Goal: Information Seeking & Learning: Check status

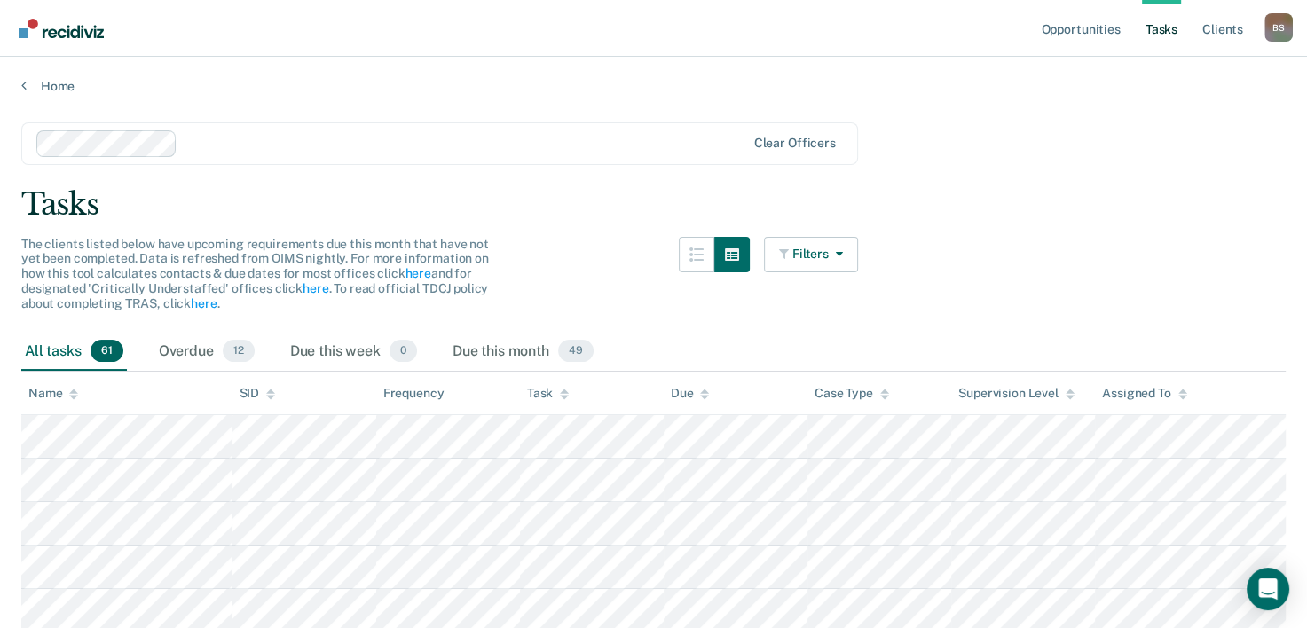
click at [23, 75] on div "Home" at bounding box center [653, 75] width 1307 height 37
click at [23, 85] on icon at bounding box center [23, 85] width 5 height 14
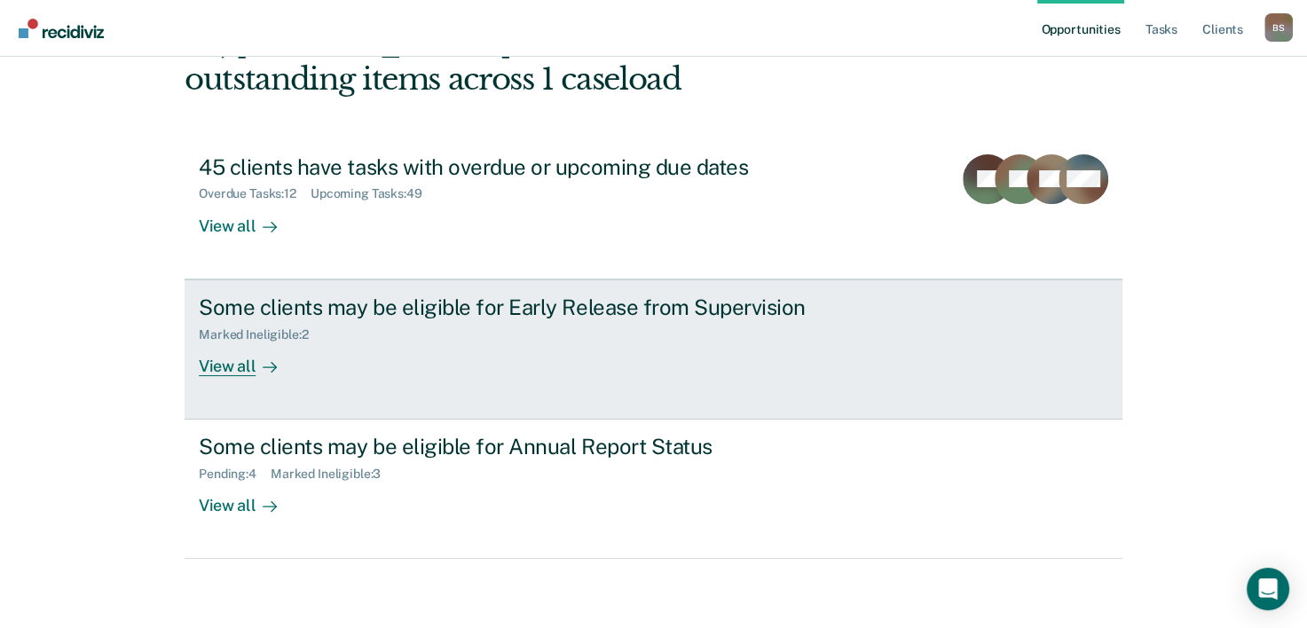
scroll to position [125, 0]
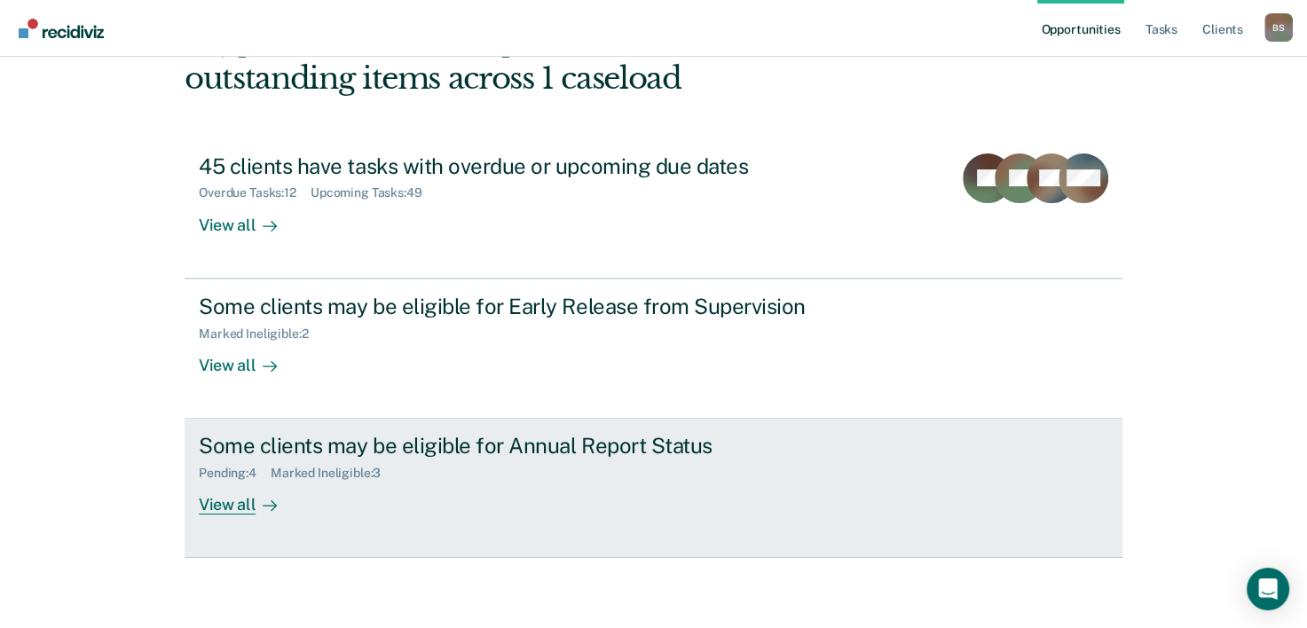
click at [280, 481] on div "View all" at bounding box center [248, 498] width 99 height 35
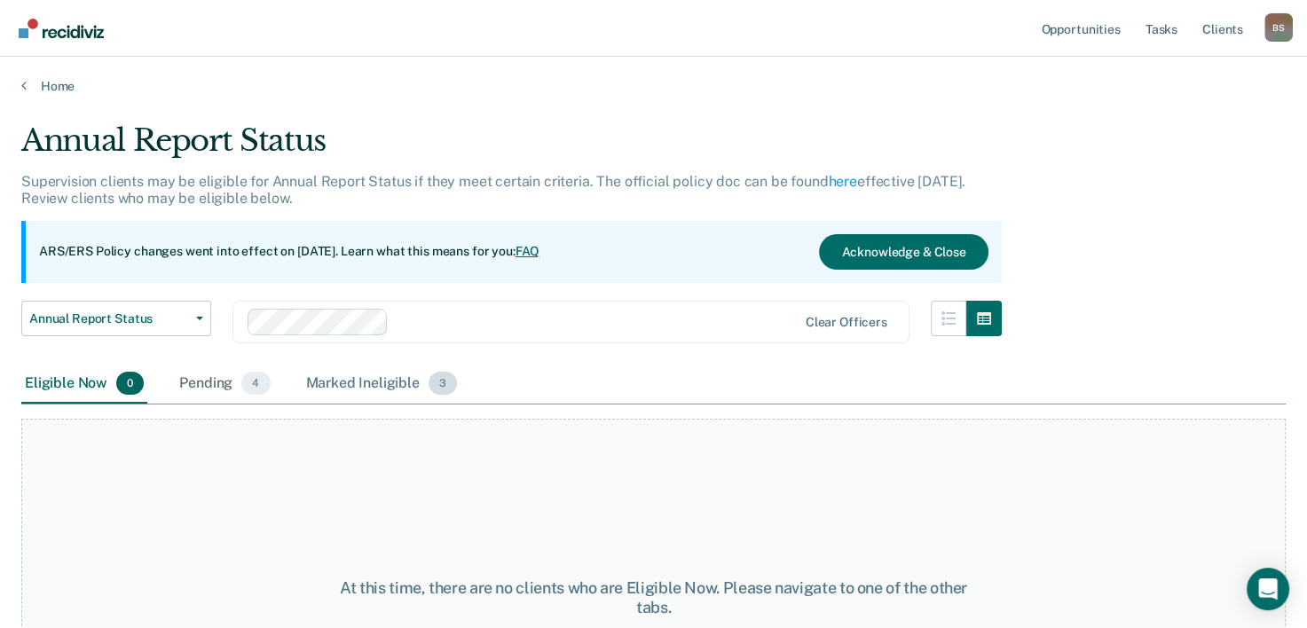
click at [371, 390] on div "Marked Ineligible 3" at bounding box center [382, 384] width 159 height 39
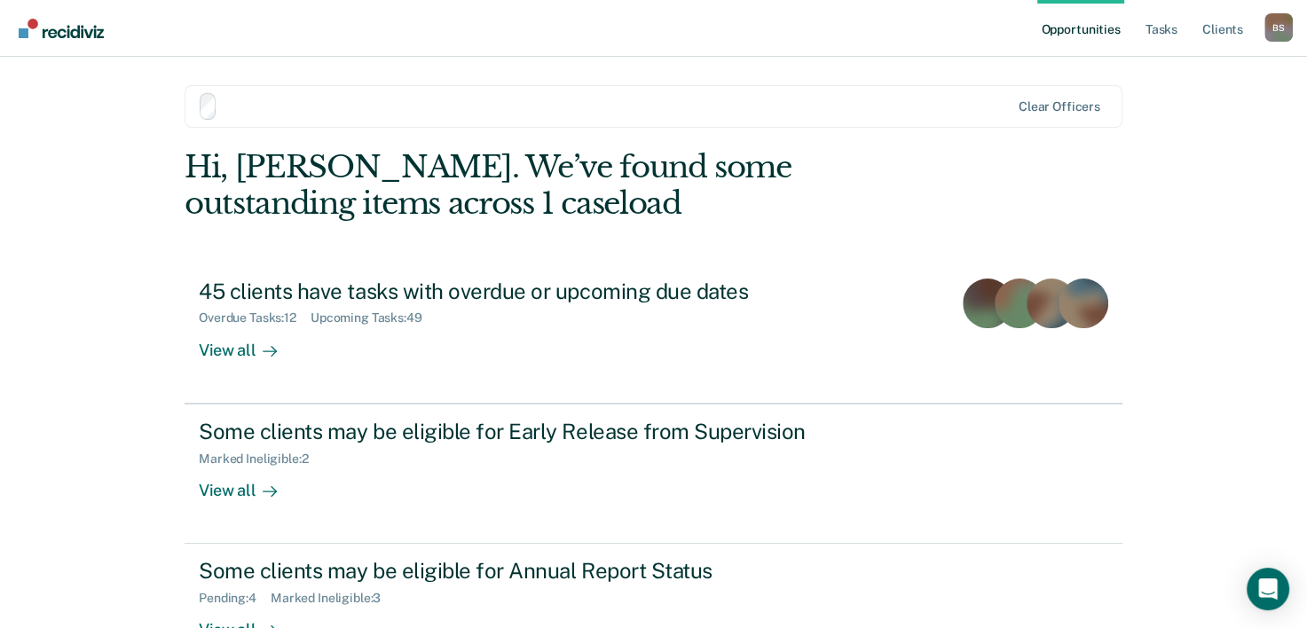
scroll to position [125, 0]
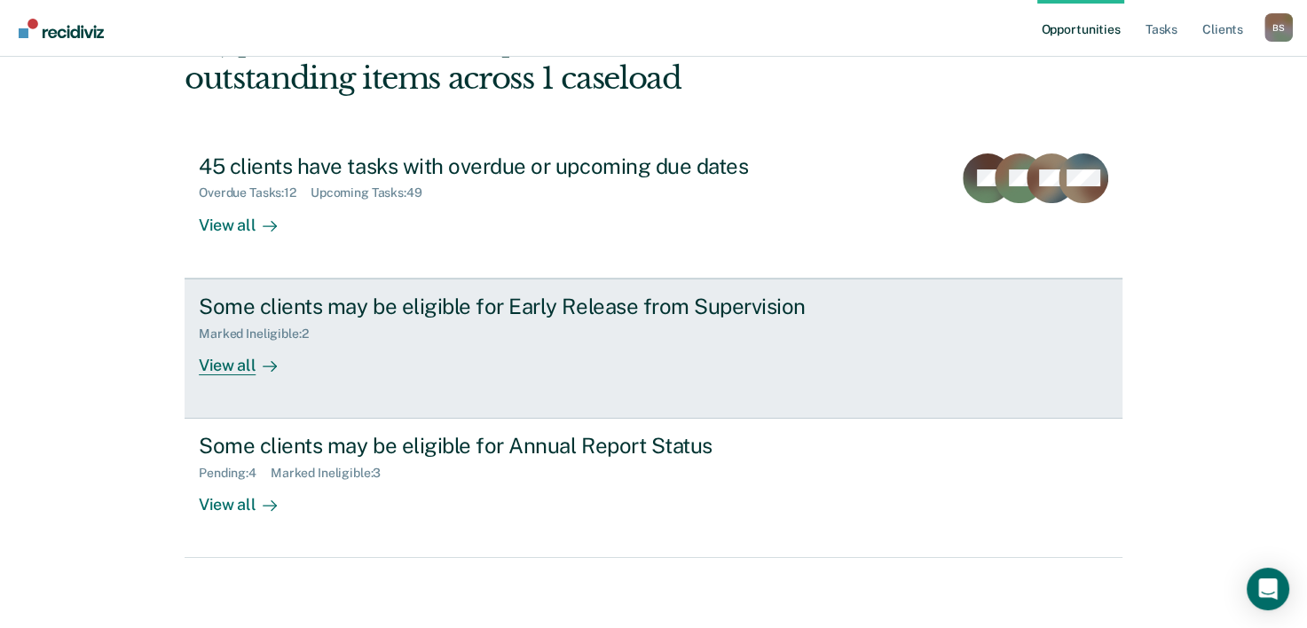
click at [272, 370] on div "View all" at bounding box center [248, 358] width 99 height 35
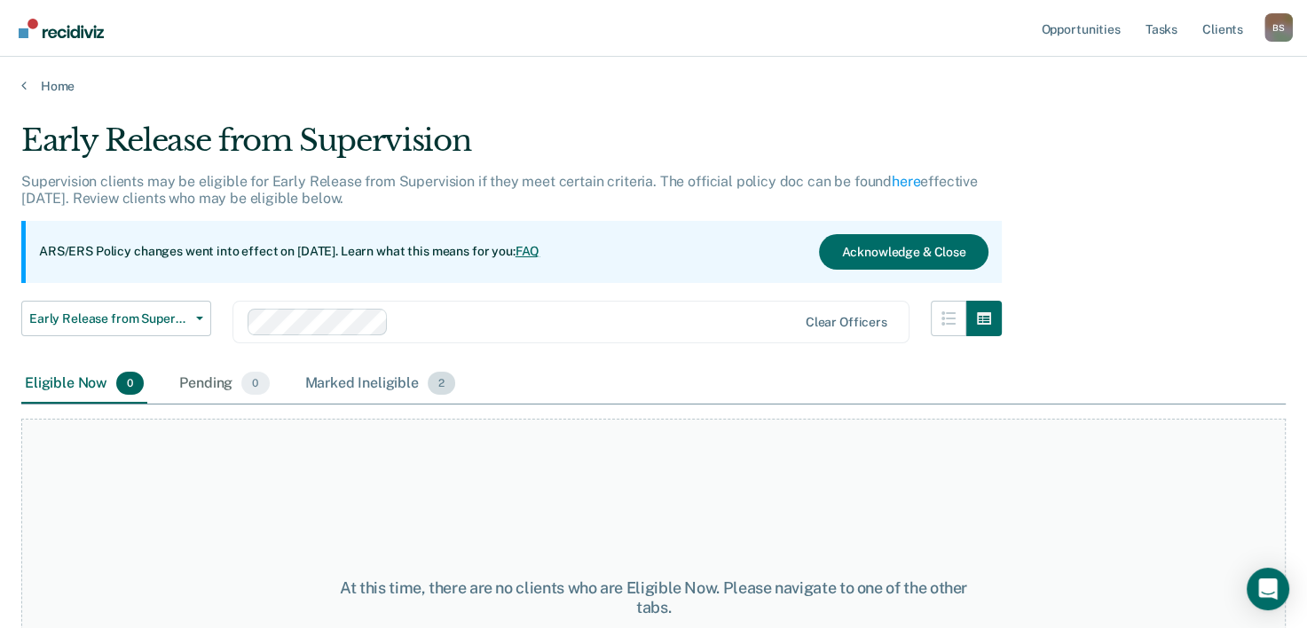
click at [388, 382] on div "Marked Ineligible 2" at bounding box center [381, 384] width 158 height 39
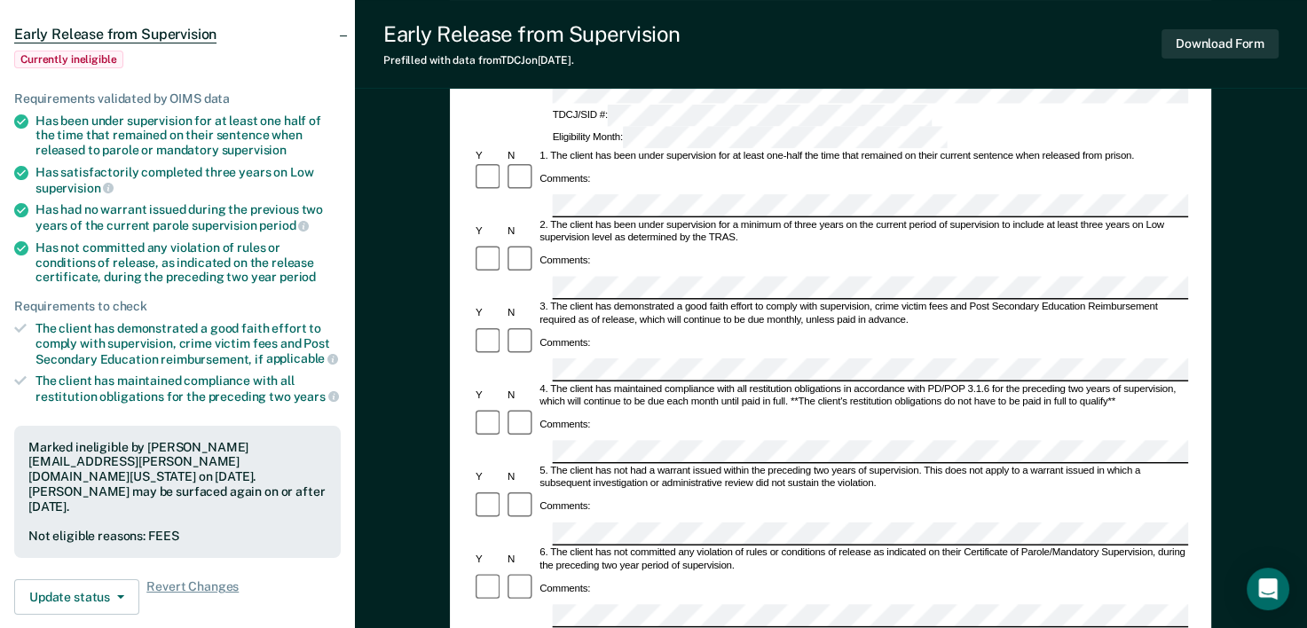
scroll to position [147, 0]
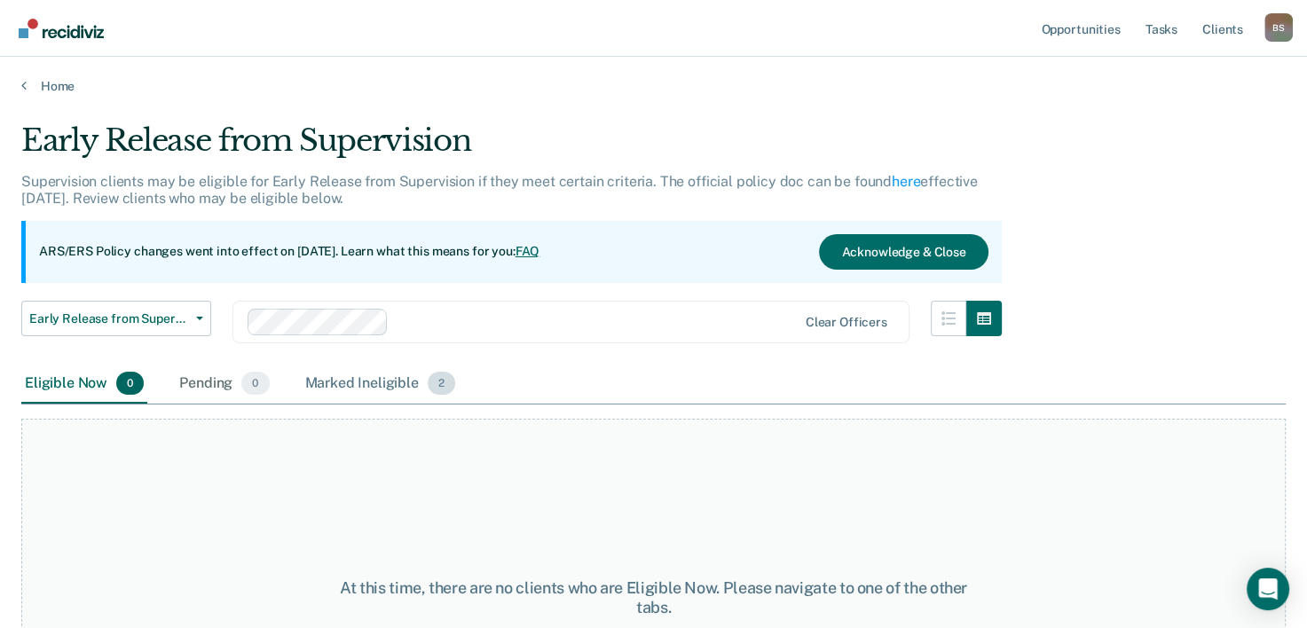
click at [343, 384] on div "Marked Ineligible 2" at bounding box center [381, 384] width 158 height 39
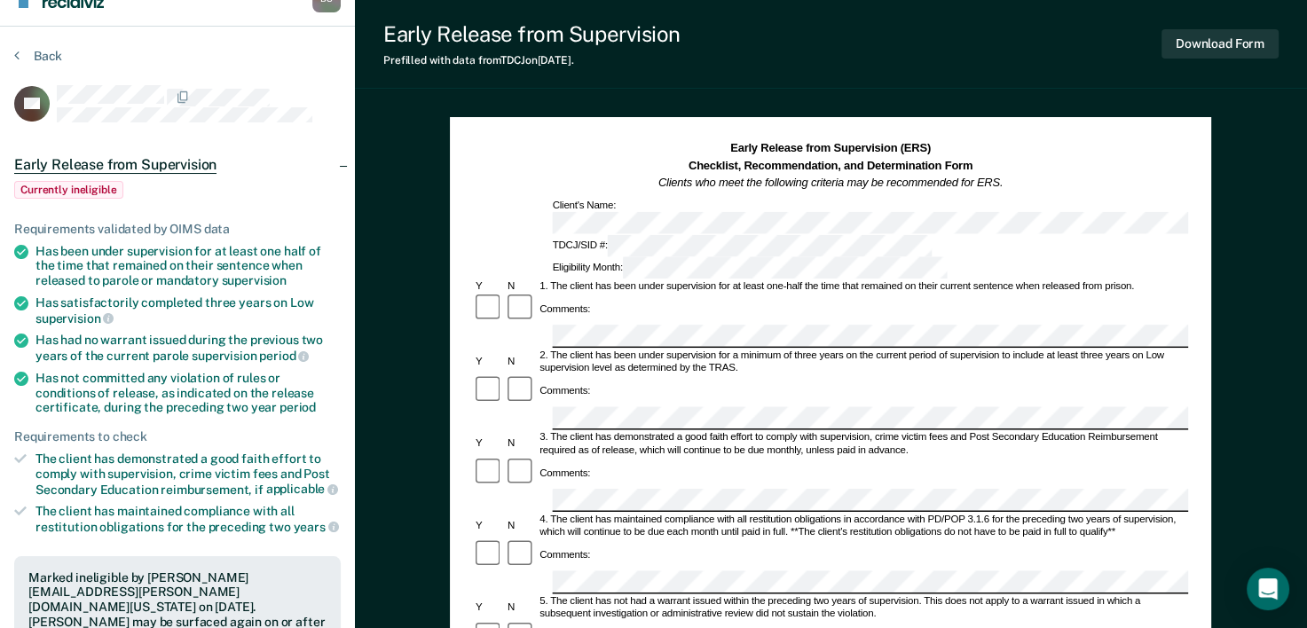
scroll to position [28, 0]
